Goal: Communication & Community: Connect with others

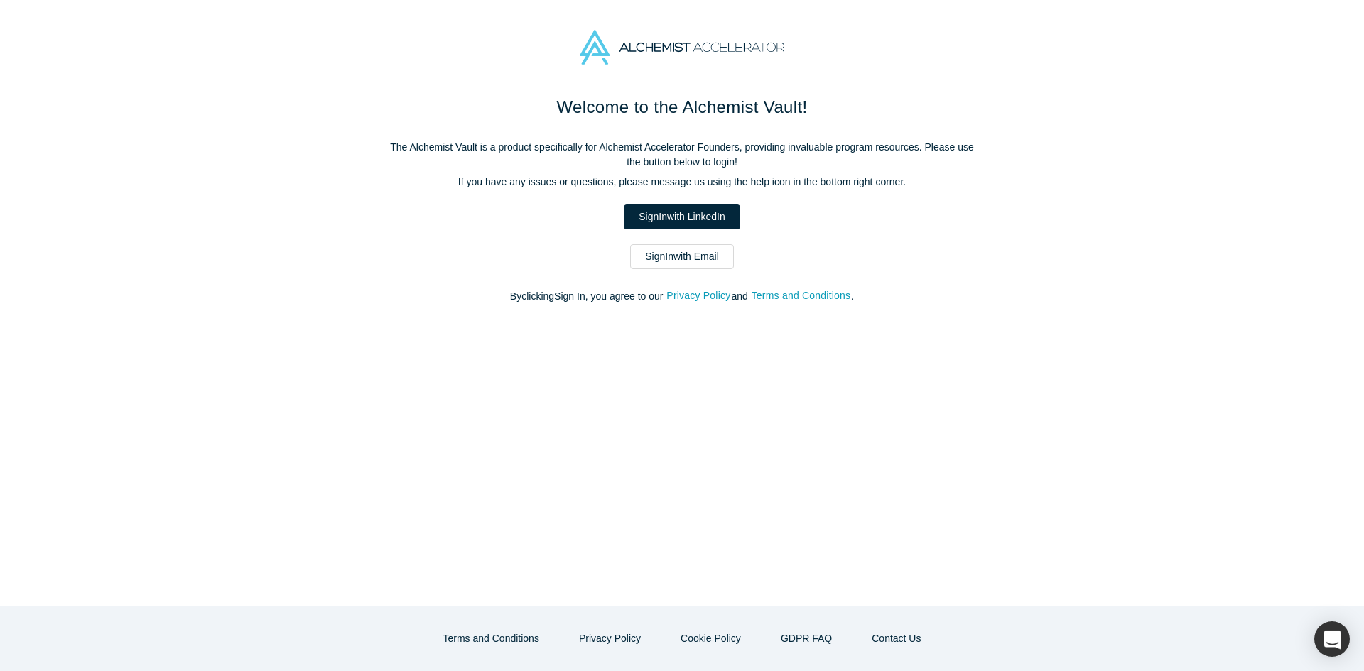
drag, startPoint x: 710, startPoint y: 219, endPoint x: 724, endPoint y: 226, distance: 16.2
click at [710, 219] on link "Sign In with LinkedIn" at bounding box center [682, 217] width 116 height 25
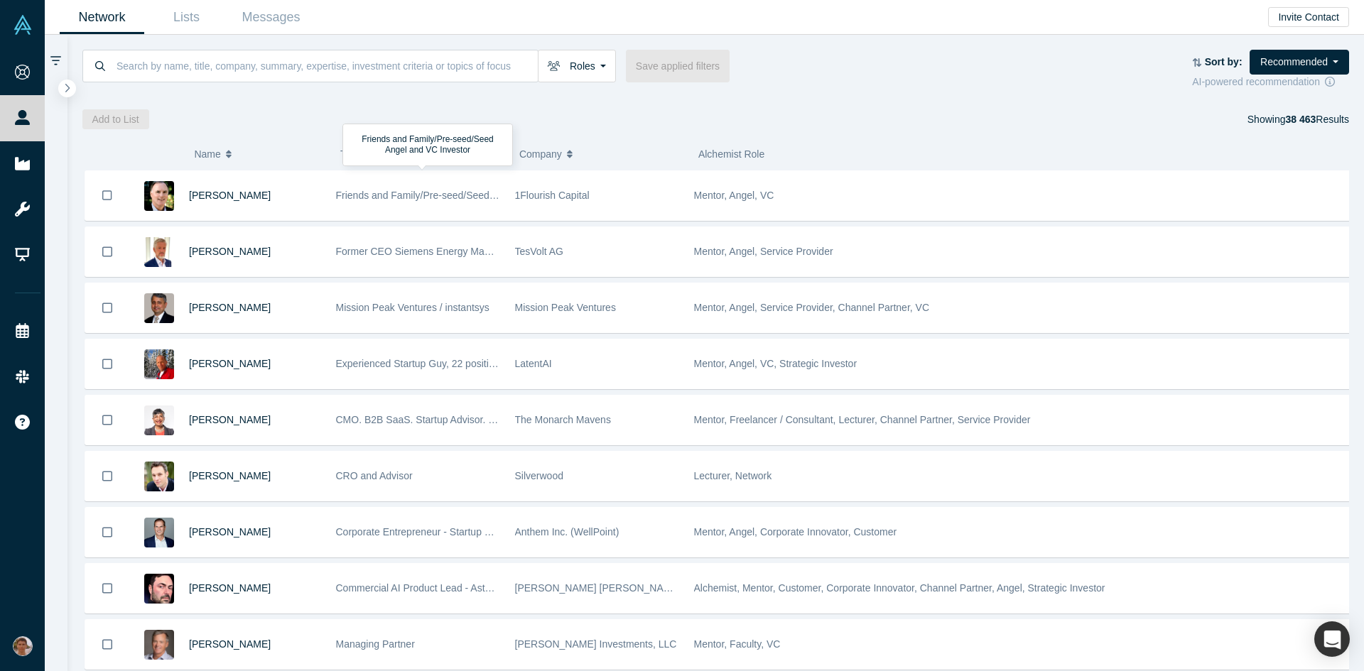
click at [479, 205] on div "Friends and Family/Pre-seed/Seed Angel and VC Investor" at bounding box center [418, 195] width 164 height 49
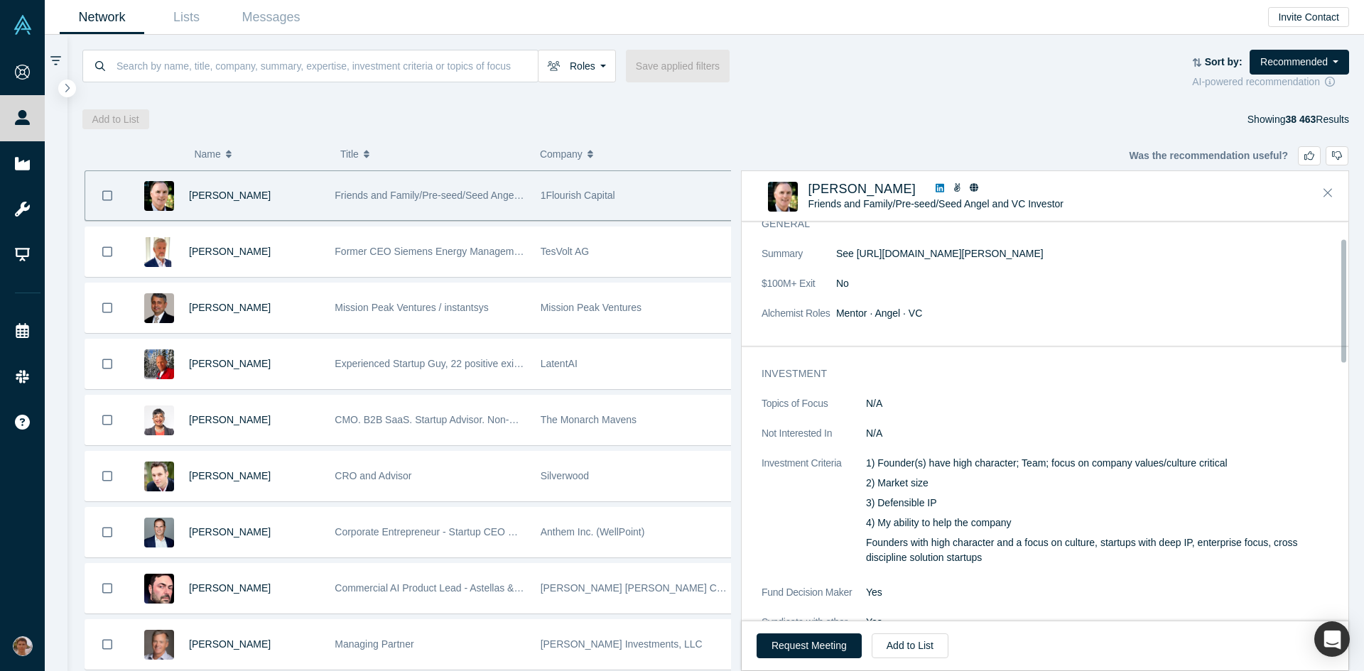
scroll to position [93, 0]
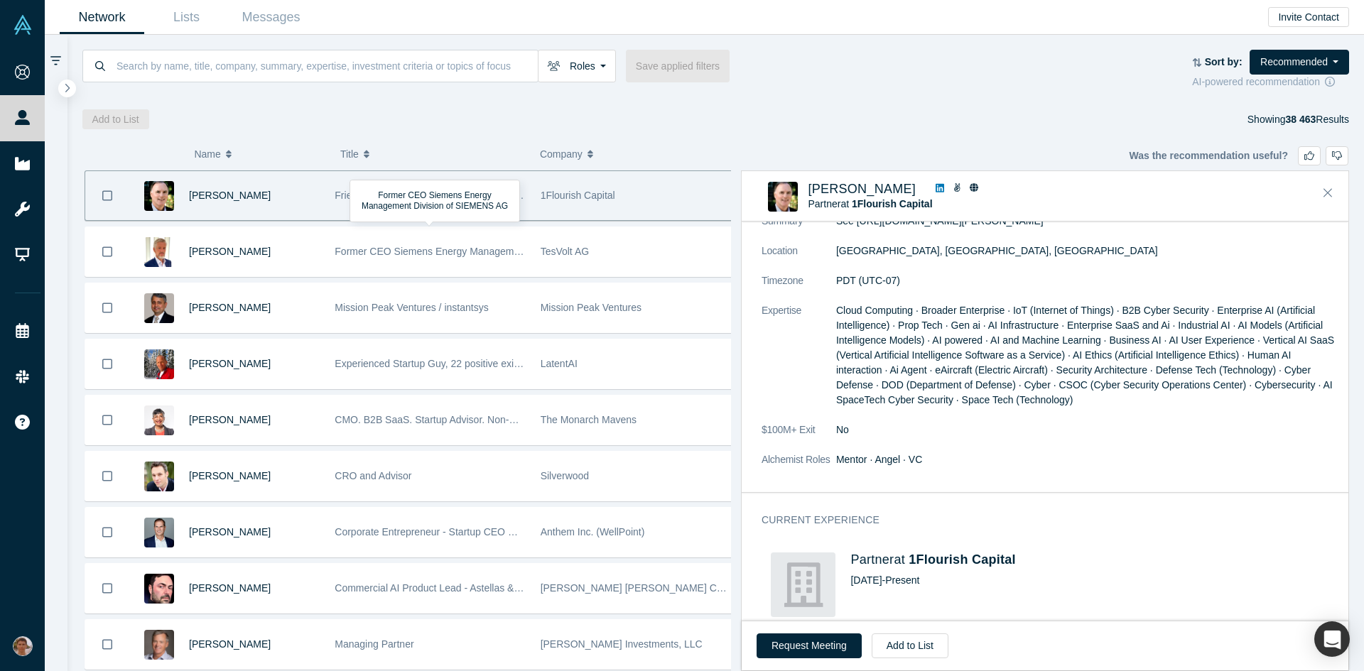
click at [484, 268] on div "Former CEO Siemens Energy Management Division of SIEMENS AG" at bounding box center [430, 251] width 190 height 49
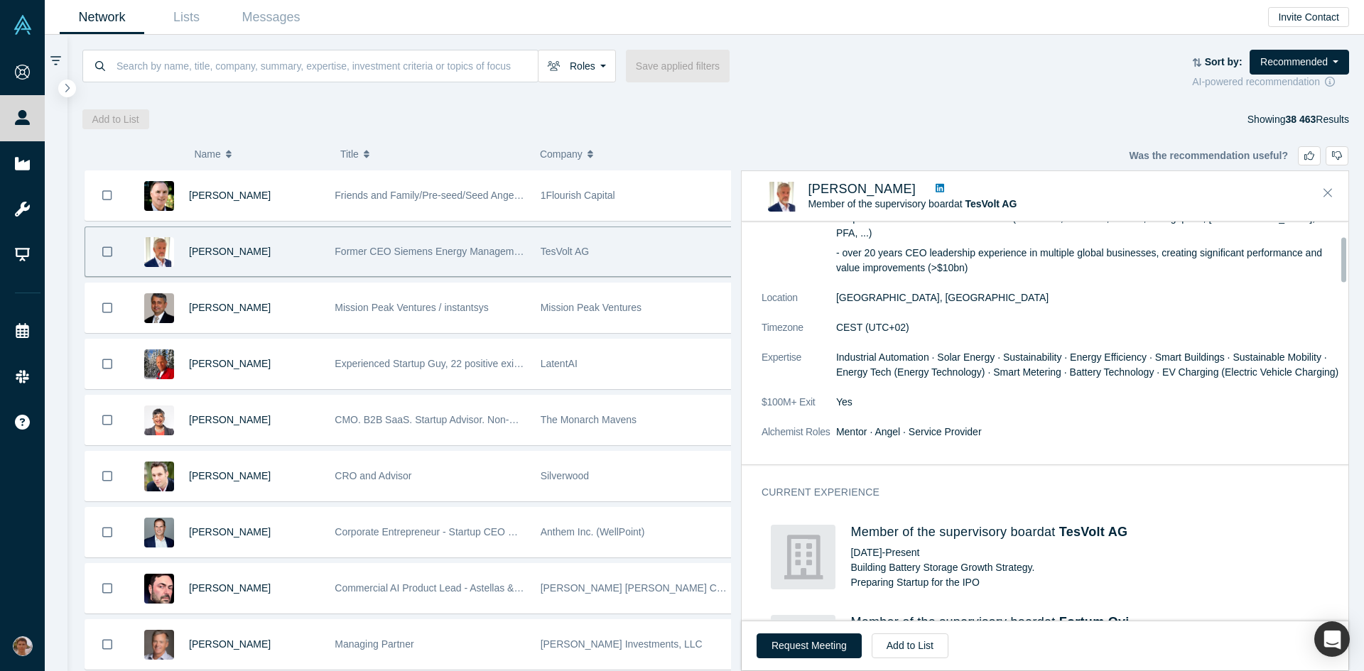
scroll to position [131, 0]
click at [460, 318] on div "Mission Peak Ventures / instantsys" at bounding box center [430, 307] width 190 height 49
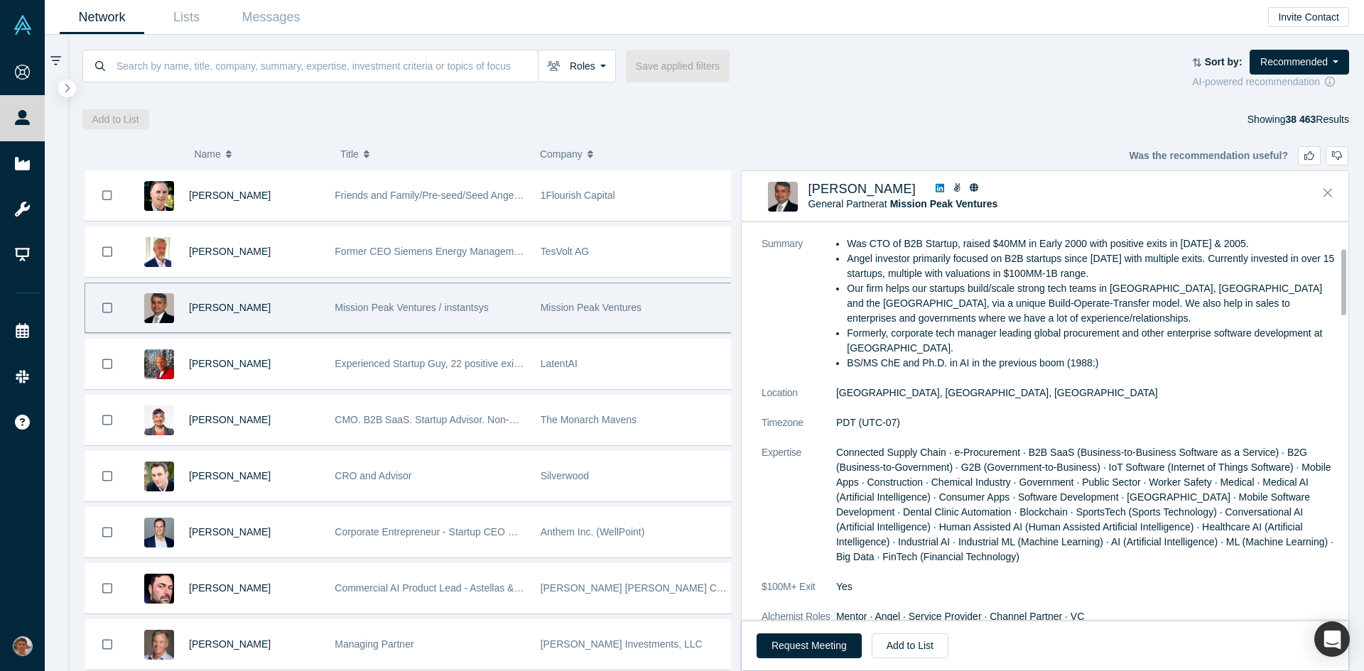
scroll to position [0, 0]
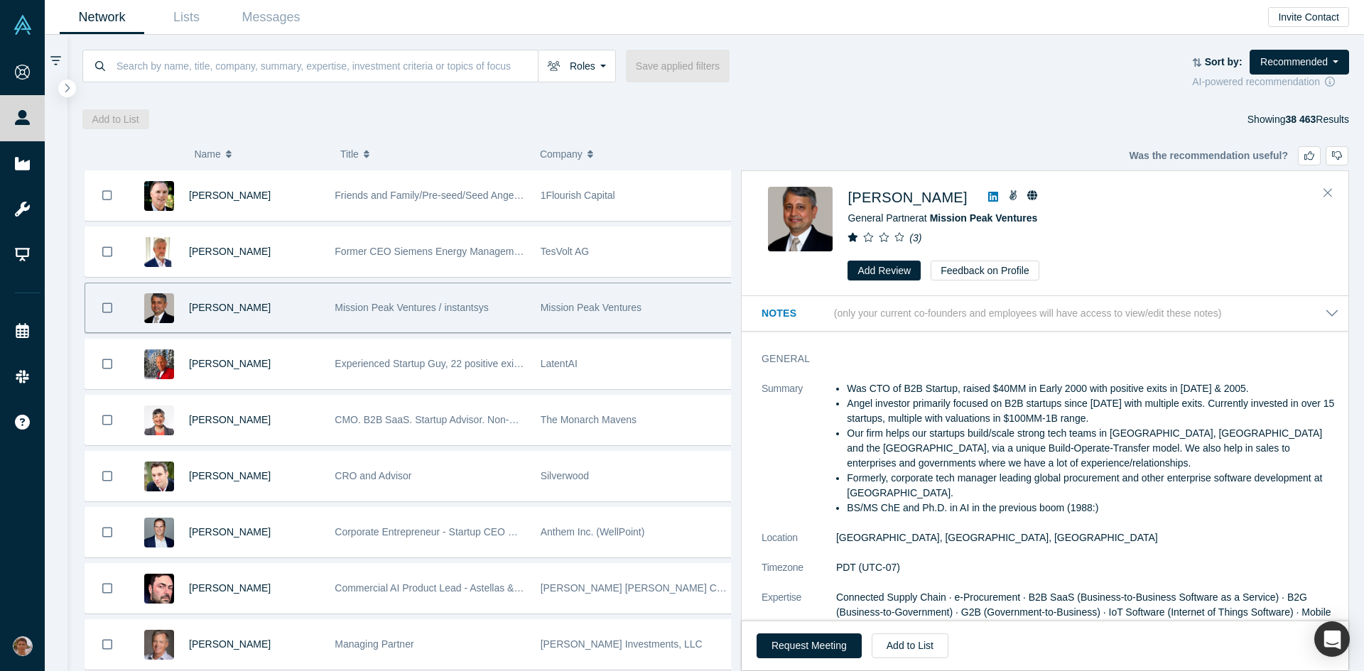
click at [818, 636] on button "Request Meeting" at bounding box center [808, 646] width 105 height 25
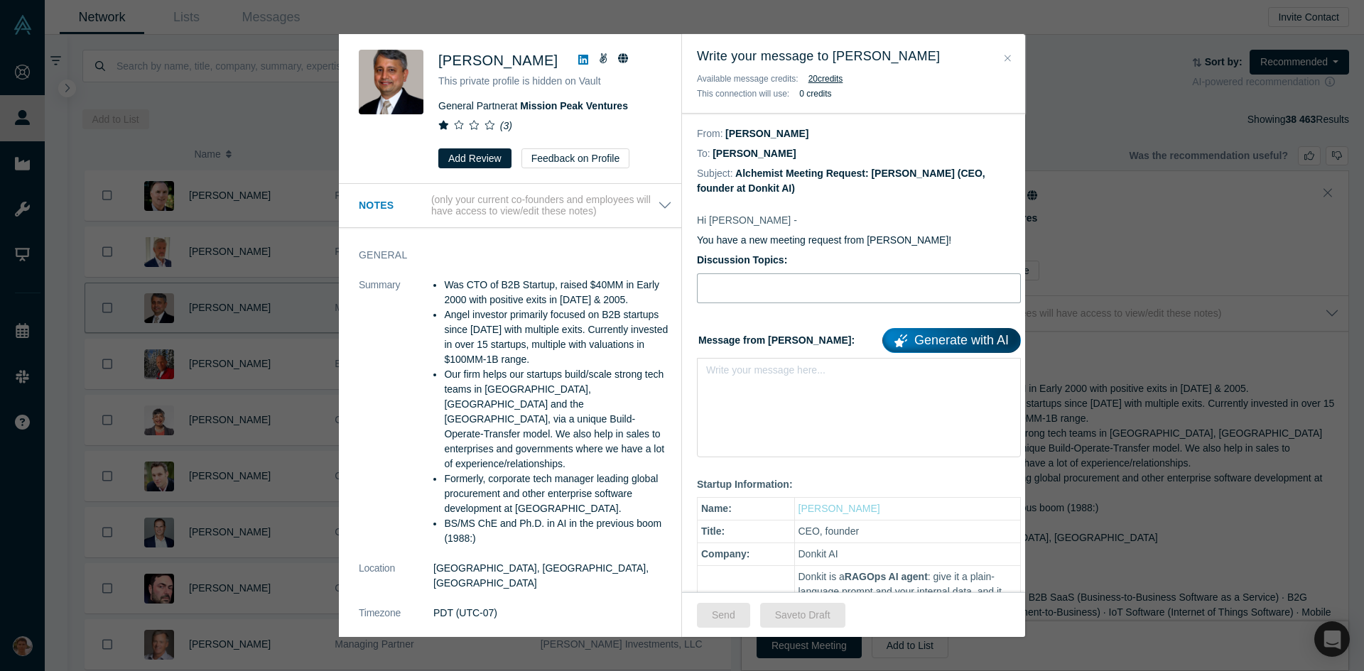
click at [861, 290] on input "Discussion Topics:" at bounding box center [859, 288] width 324 height 30
click at [841, 291] on input "Pitch feedback" at bounding box center [859, 288] width 324 height 30
type input "Pitch feedback and GTM advice"
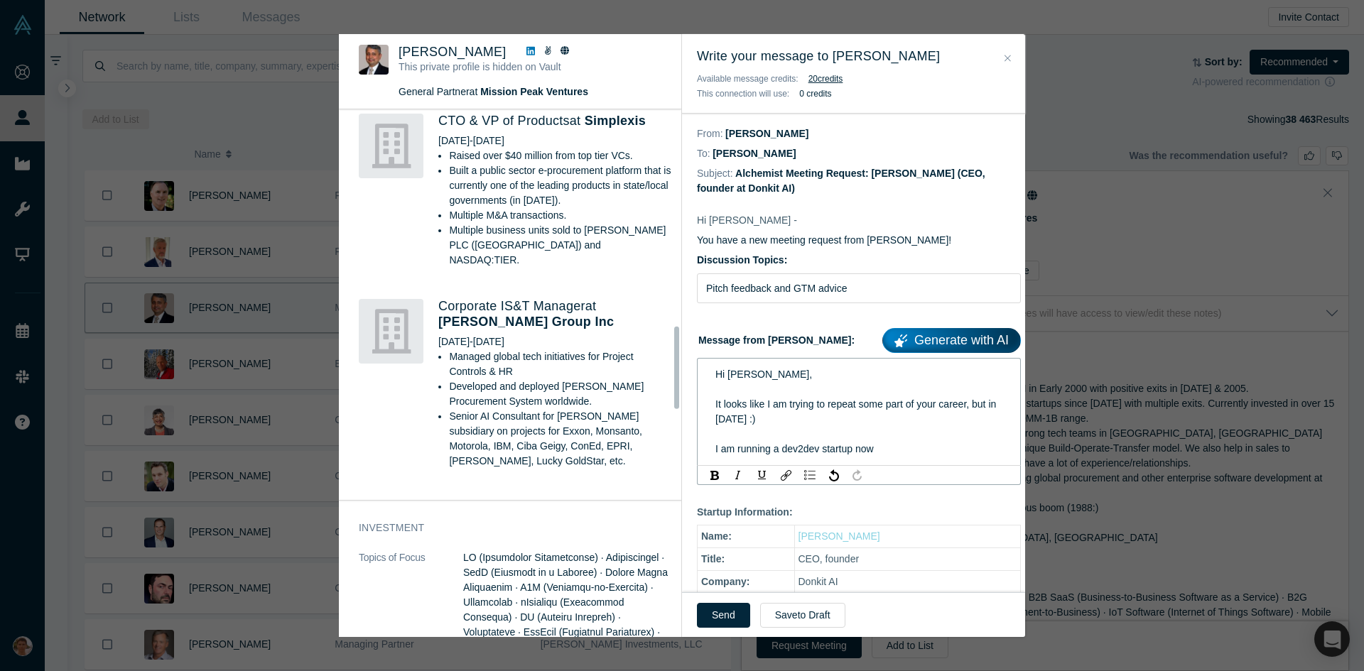
scroll to position [1388, 0]
click at [882, 448] on div "Hi [PERSON_NAME], It looks like I am trying to repeat some part of your career,…" at bounding box center [859, 411] width 288 height 89
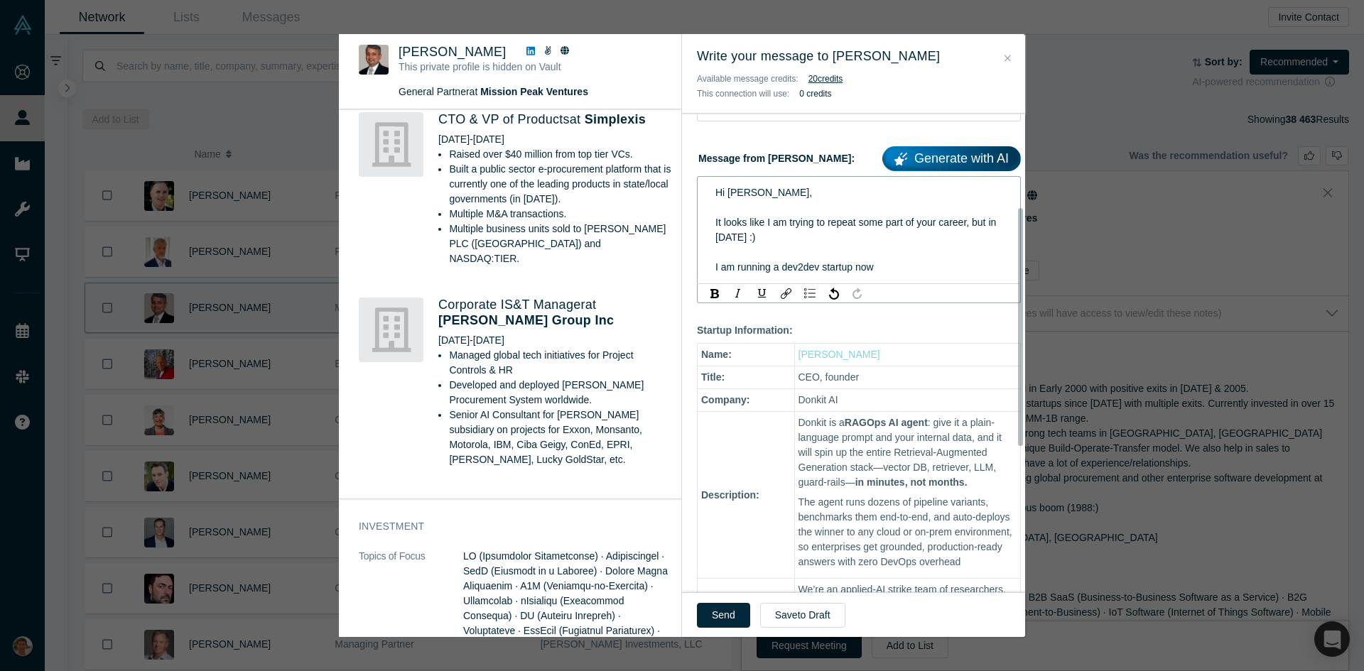
scroll to position [188, 0]
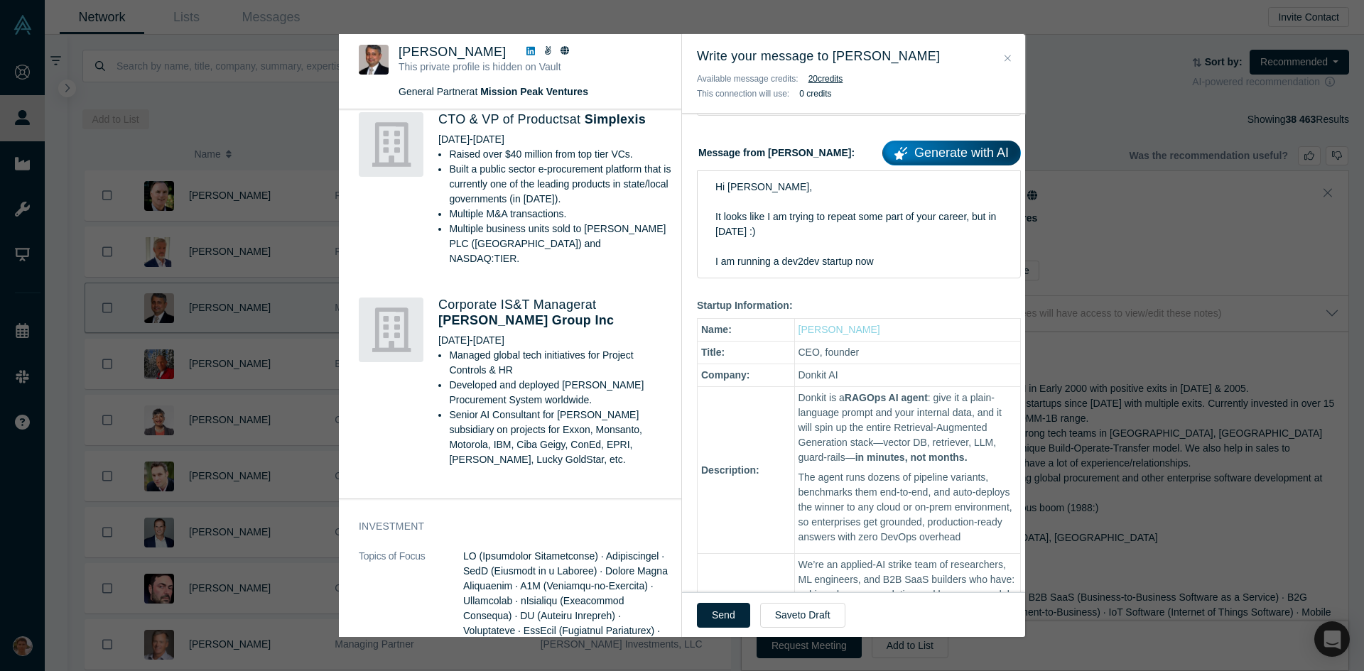
click at [891, 261] on div "Hi [PERSON_NAME], It looks like I am trying to repeat some part of your career,…" at bounding box center [859, 224] width 288 height 89
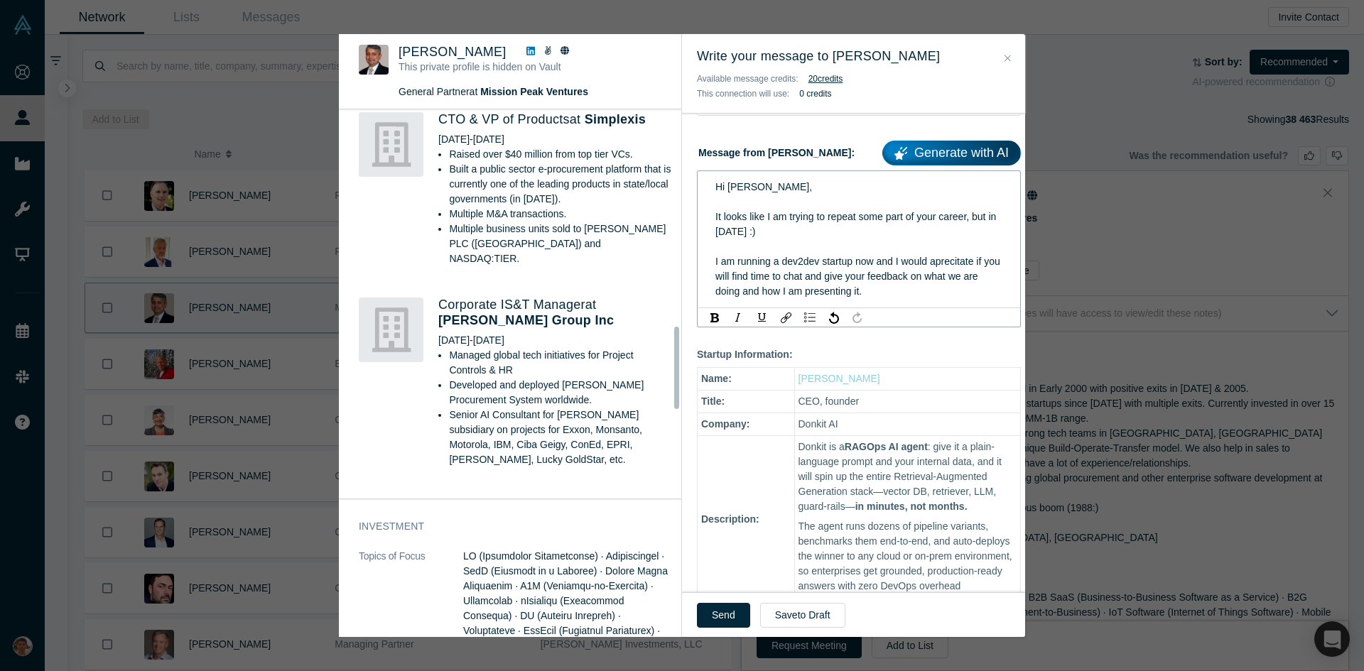
click at [744, 622] on button "Send" at bounding box center [723, 615] width 53 height 25
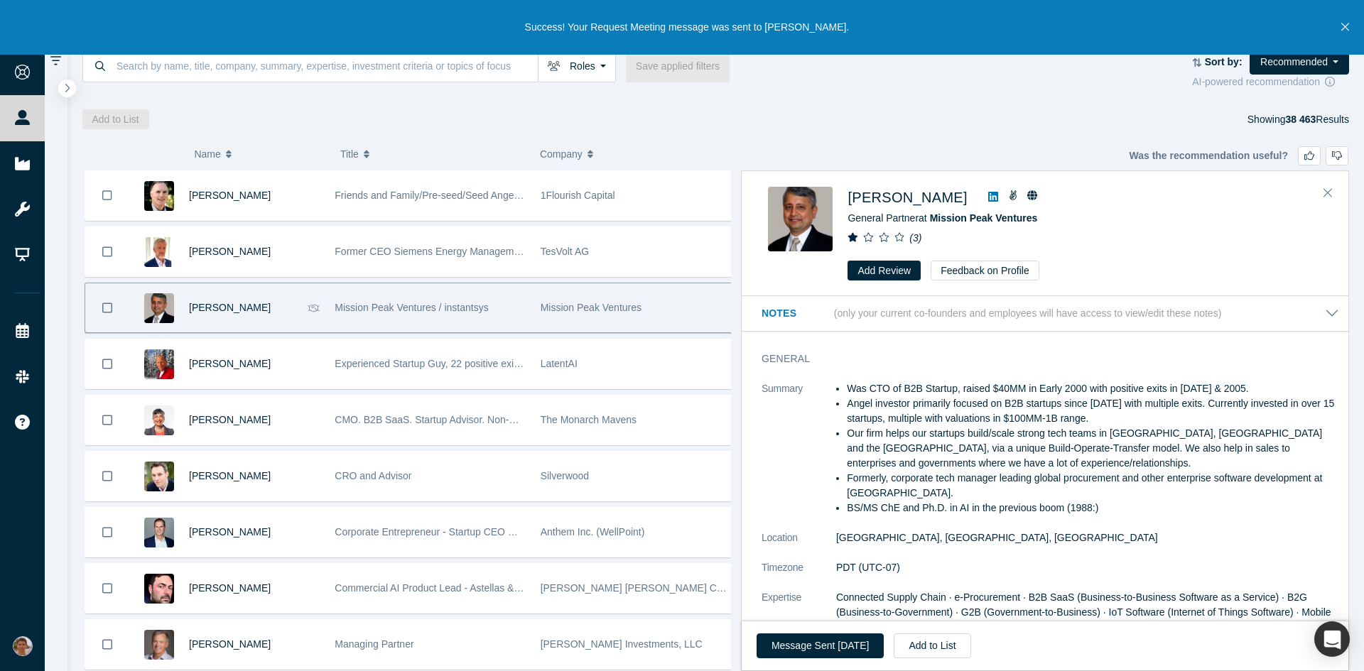
click at [572, 374] on div "LatentAI" at bounding box center [636, 364] width 190 height 49
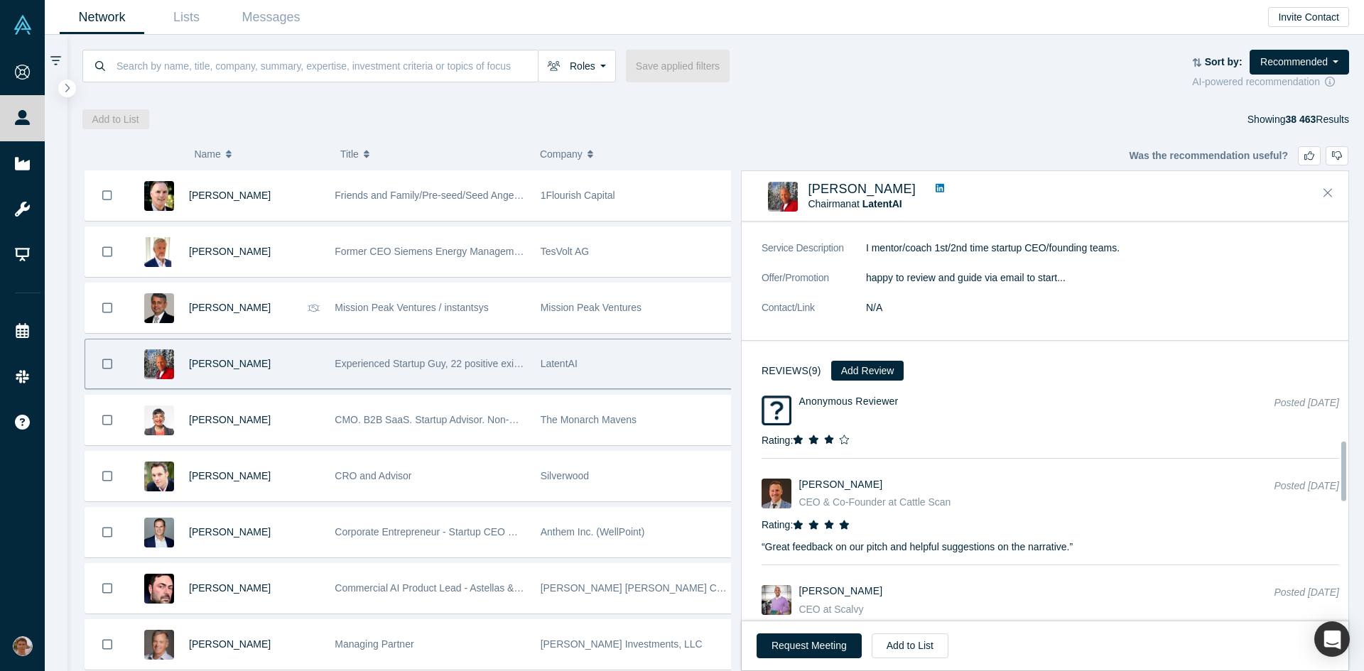
scroll to position [1477, 0]
